Goal: Task Accomplishment & Management: Manage account settings

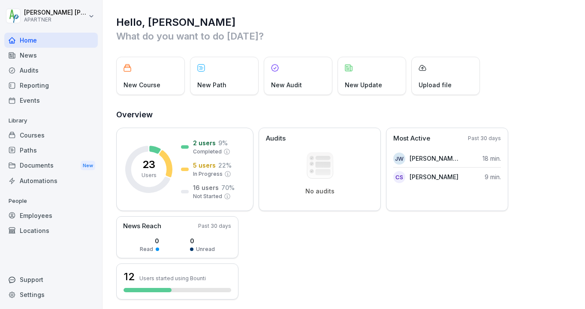
click at [32, 217] on div "Employees" at bounding box center [51, 215] width 94 height 15
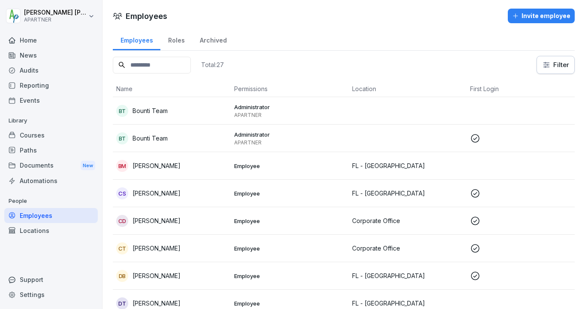
click at [157, 165] on p "[PERSON_NAME]" at bounding box center [157, 165] width 48 height 9
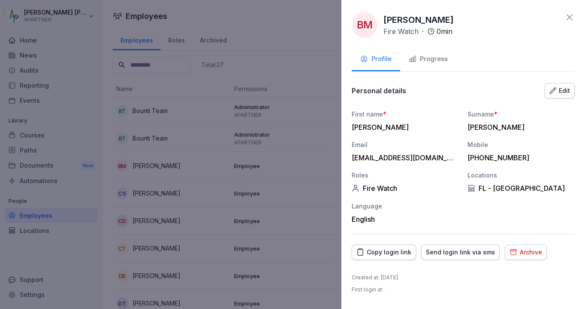
click at [561, 91] on div "Edit" at bounding box center [560, 90] width 21 height 9
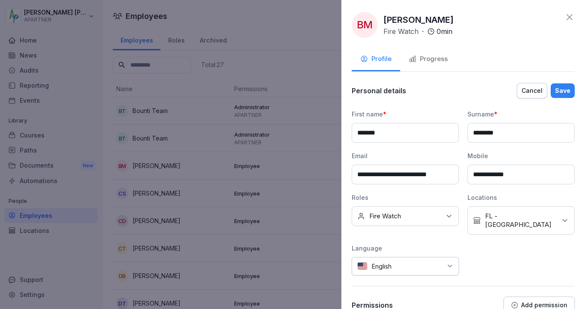
click at [548, 301] on p "Add permission" at bounding box center [544, 304] width 46 height 7
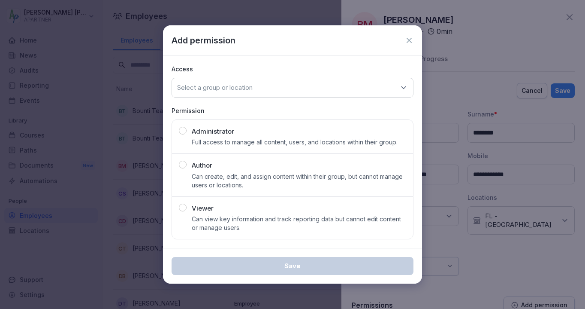
click at [410, 42] on icon at bounding box center [409, 40] width 9 height 9
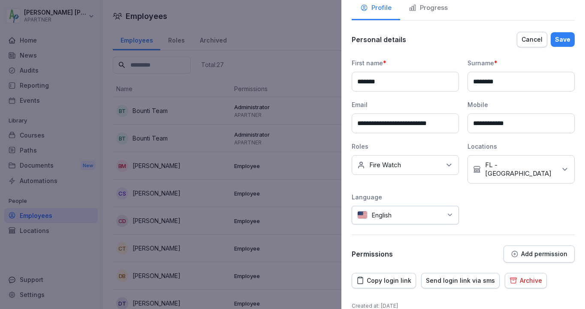
scroll to position [67, 0]
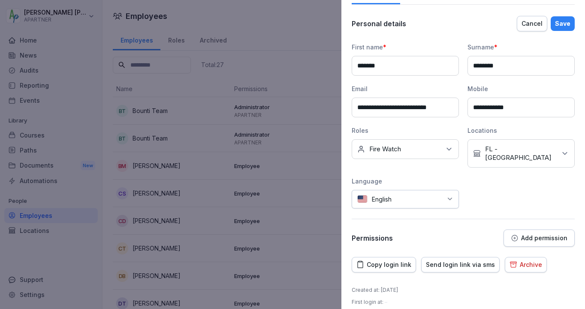
click at [526, 234] on p "Add permission" at bounding box center [544, 237] width 46 height 7
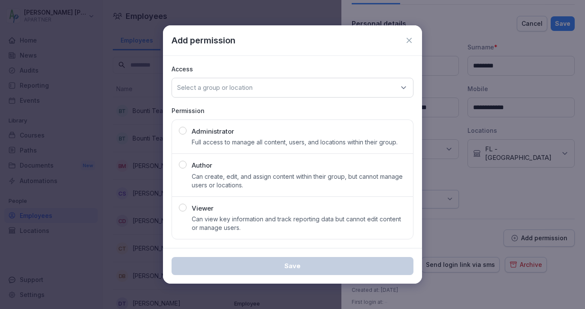
click at [406, 41] on icon at bounding box center [409, 40] width 9 height 9
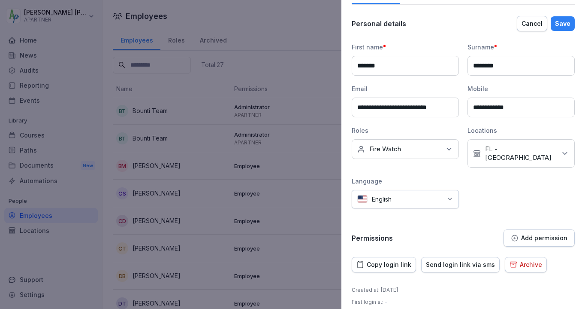
click at [448, 147] on icon at bounding box center [449, 149] width 9 height 9
click at [534, 203] on div "**********" at bounding box center [463, 130] width 223 height 231
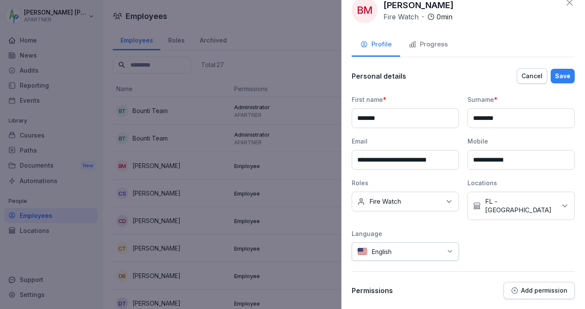
scroll to position [0, 0]
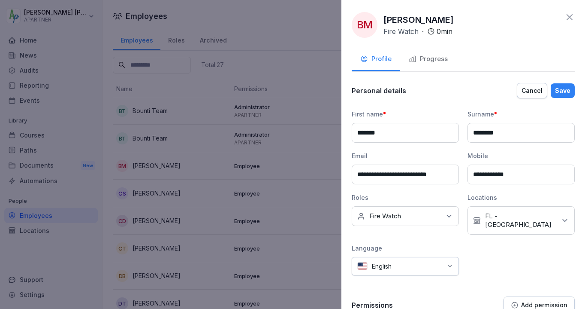
click at [427, 61] on div "Progress" at bounding box center [428, 59] width 39 height 10
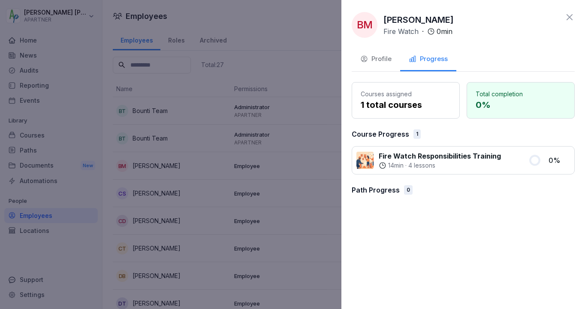
click at [382, 56] on div "Profile" at bounding box center [375, 59] width 31 height 10
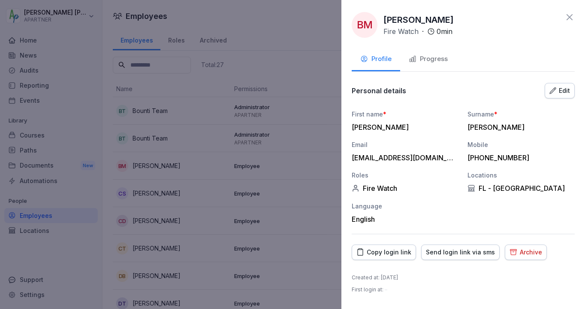
click at [449, 252] on div "Send login link via sms" at bounding box center [460, 251] width 69 height 9
click at [403, 251] on div "Copy login link" at bounding box center [384, 251] width 55 height 9
click at [574, 14] on icon at bounding box center [570, 17] width 10 height 10
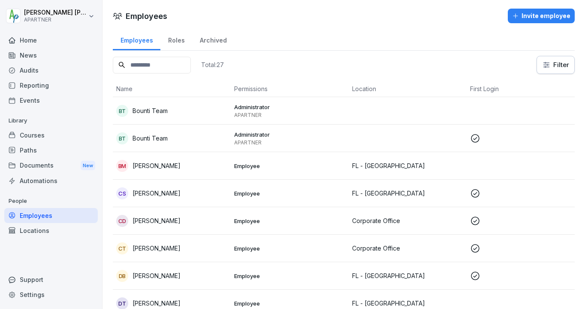
click at [31, 37] on div "Home" at bounding box center [51, 40] width 94 height 15
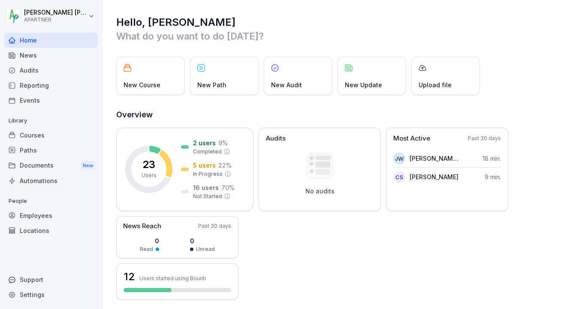
click at [34, 41] on div "Home" at bounding box center [51, 40] width 94 height 15
